Goal: Transaction & Acquisition: Purchase product/service

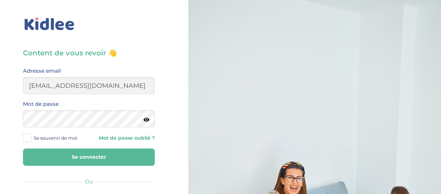
click at [119, 157] on button "Se connecter" at bounding box center [89, 157] width 132 height 17
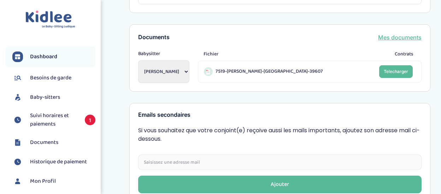
scroll to position [302, 0]
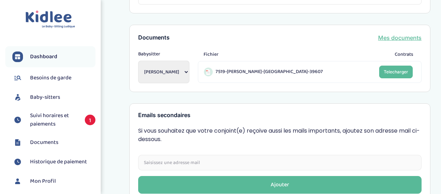
click at [88, 118] on span "1" at bounding box center [90, 120] width 11 height 11
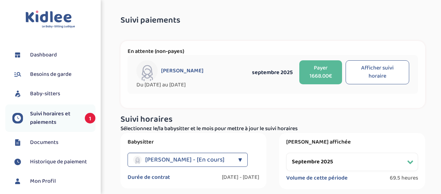
select select "septembre 2025"
click at [384, 71] on button "Afficher suivi horaire" at bounding box center [378, 72] width 64 height 24
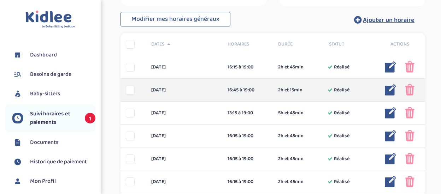
scroll to position [184, 0]
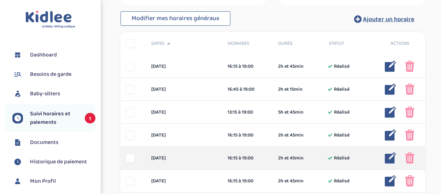
click at [311, 162] on div "2h et 45min" at bounding box center [298, 158] width 51 height 7
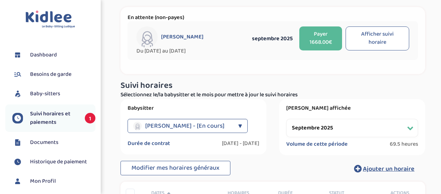
scroll to position [34, 0]
click at [326, 39] on button "Payer 1668.00€" at bounding box center [320, 39] width 43 height 24
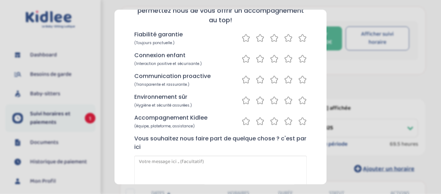
scroll to position [109, 0]
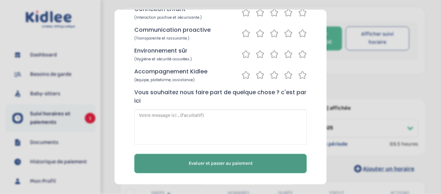
click at [263, 166] on button "Evaluer et passer au paiement" at bounding box center [220, 163] width 172 height 19
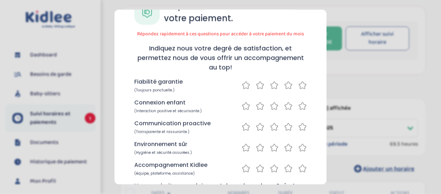
scroll to position [0, 0]
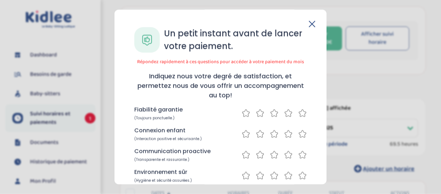
click at [309, 24] on icon at bounding box center [312, 24] width 6 height 6
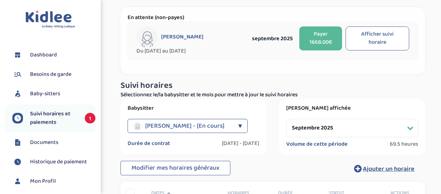
click at [320, 36] on button "Payer 1668.00€" at bounding box center [320, 39] width 43 height 24
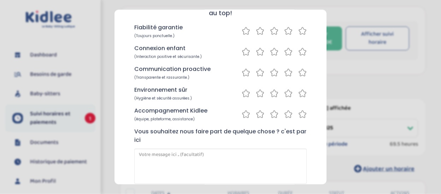
scroll to position [83, 0]
click at [270, 33] on icon at bounding box center [274, 31] width 8 height 9
click at [270, 51] on icon at bounding box center [274, 51] width 8 height 9
click at [270, 71] on icon at bounding box center [274, 72] width 8 height 9
click at [270, 92] on icon at bounding box center [274, 93] width 8 height 9
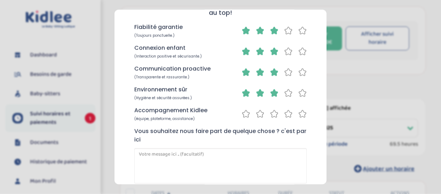
click at [270, 116] on icon at bounding box center [274, 114] width 8 height 9
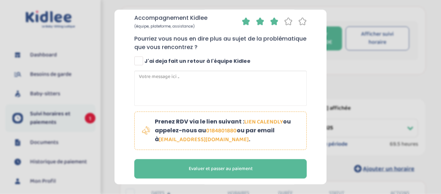
scroll to position [176, 0]
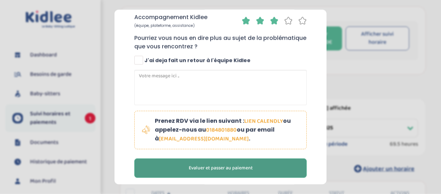
click at [255, 169] on button "Evaluer et passer au paiement" at bounding box center [220, 168] width 172 height 19
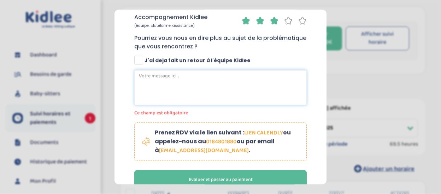
click at [224, 81] on textarea at bounding box center [220, 87] width 172 height 35
type textarea "."
click at [137, 63] on span at bounding box center [138, 60] width 9 height 9
click at [137, 63] on input "J'ai deja fait un retour à l'équipe Kidlee" at bounding box center [139, 63] width 5 height 5
checkbox input "true"
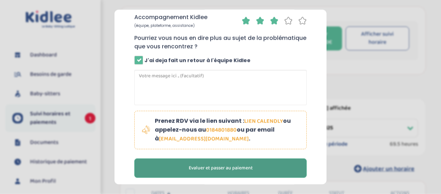
click at [259, 167] on button "Evaluer et passer au paiement" at bounding box center [220, 168] width 172 height 19
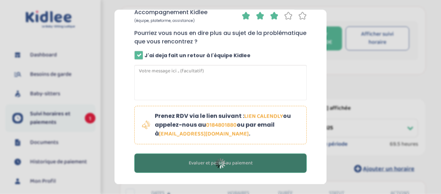
scroll to position [163, 0]
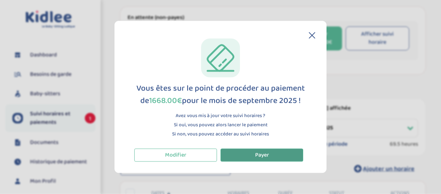
click at [259, 153] on span "Payer" at bounding box center [262, 155] width 14 height 9
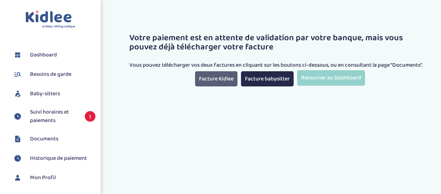
click at [223, 78] on link "Facture Kidlee" at bounding box center [216, 78] width 42 height 15
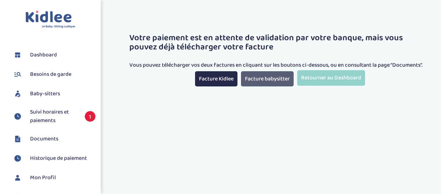
click at [255, 76] on link "Facture babysitter" at bounding box center [267, 78] width 53 height 15
click at [342, 121] on div "Toggle navigation FAQ Lacourt Raphaëlle Dashboard Besoins de garde Baby-sitters…" at bounding box center [220, 123] width 441 height 247
click at [85, 117] on span "1" at bounding box center [90, 116] width 11 height 11
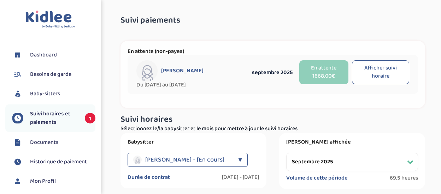
select select "septembre 2025"
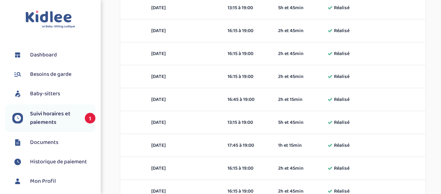
scroll to position [614, 0]
